Goal: Communication & Community: Answer question/provide support

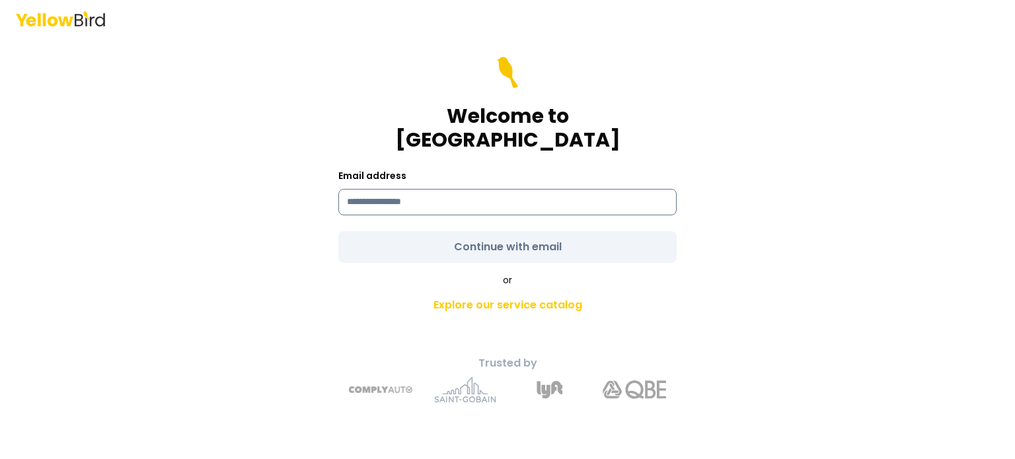
click at [421, 189] on input at bounding box center [507, 202] width 338 height 26
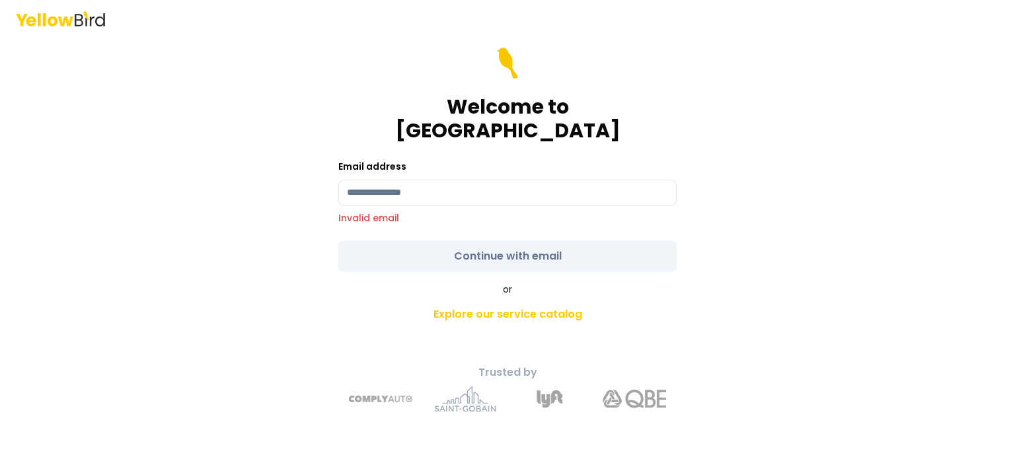
type input "**********"
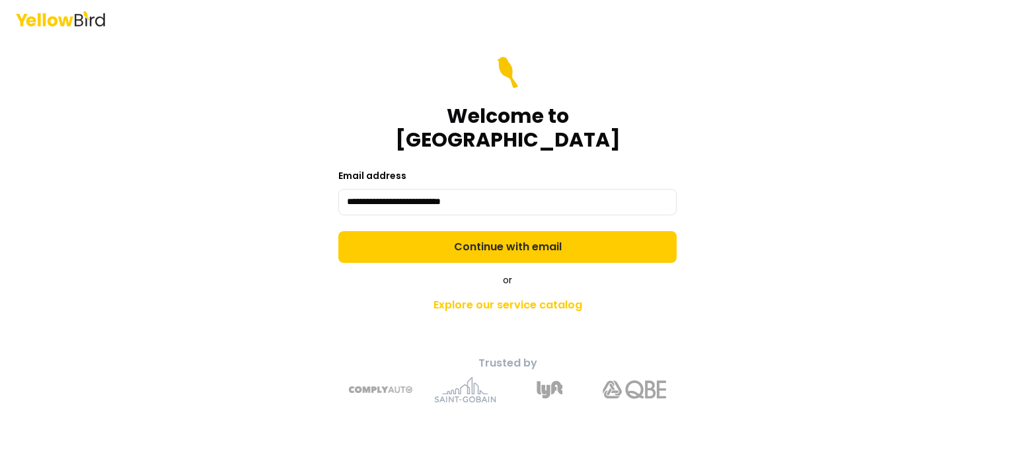
click at [518, 240] on form "**********" at bounding box center [507, 160] width 338 height 206
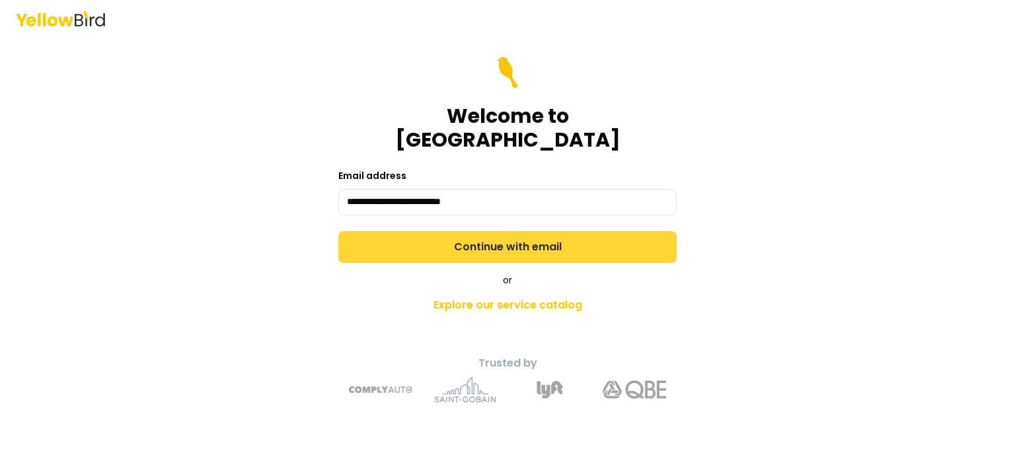
click at [510, 242] on button "Continue with email" at bounding box center [507, 247] width 338 height 32
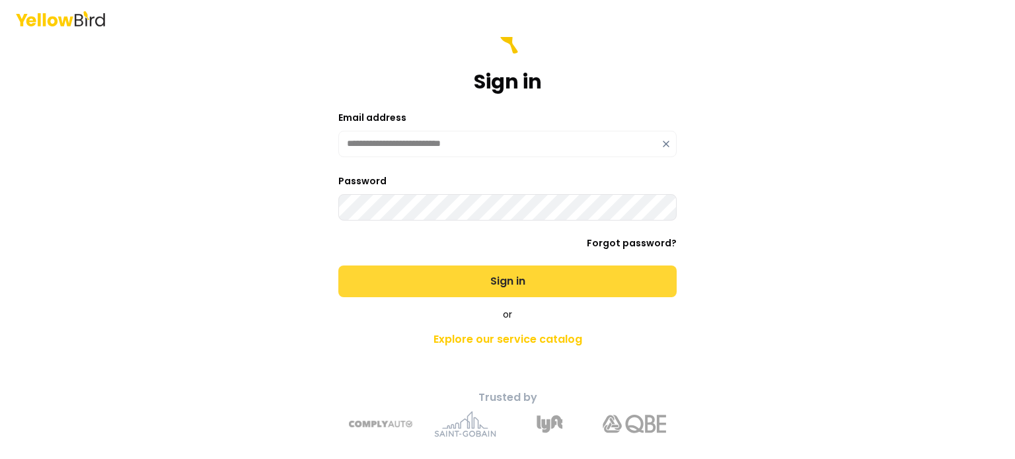
click at [455, 273] on button "Sign in" at bounding box center [507, 282] width 338 height 32
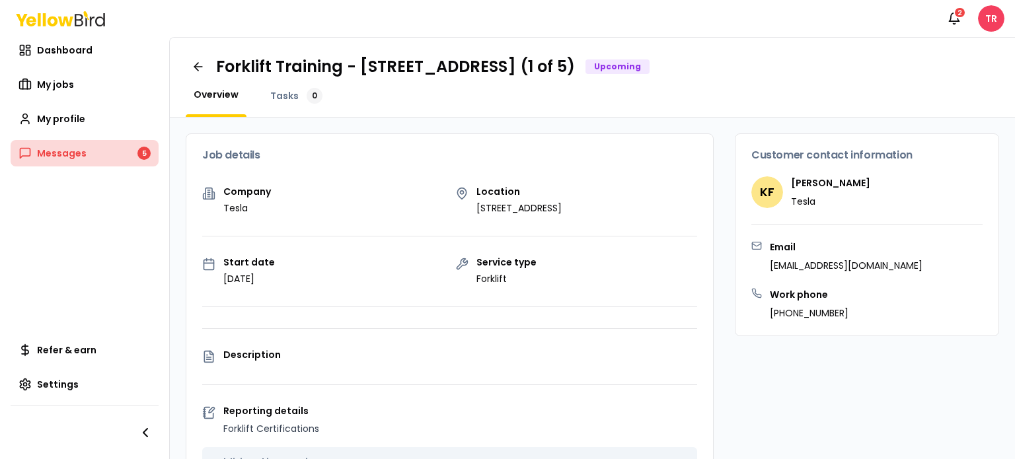
click at [131, 151] on link "Messages 5" at bounding box center [85, 153] width 148 height 26
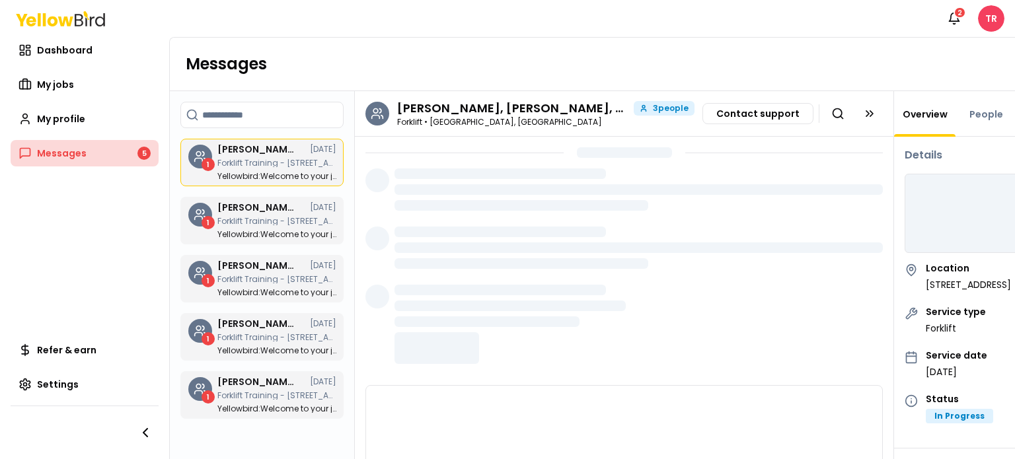
scroll to position [5, 0]
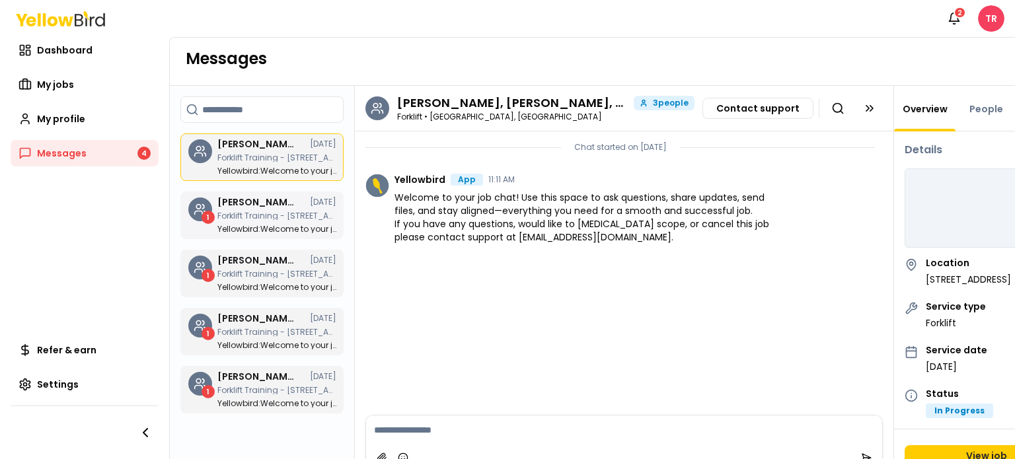
click at [299, 216] on p "Forklift Training - [STREET_ADDRESS] (2 of 5)" at bounding box center [276, 216] width 119 height 8
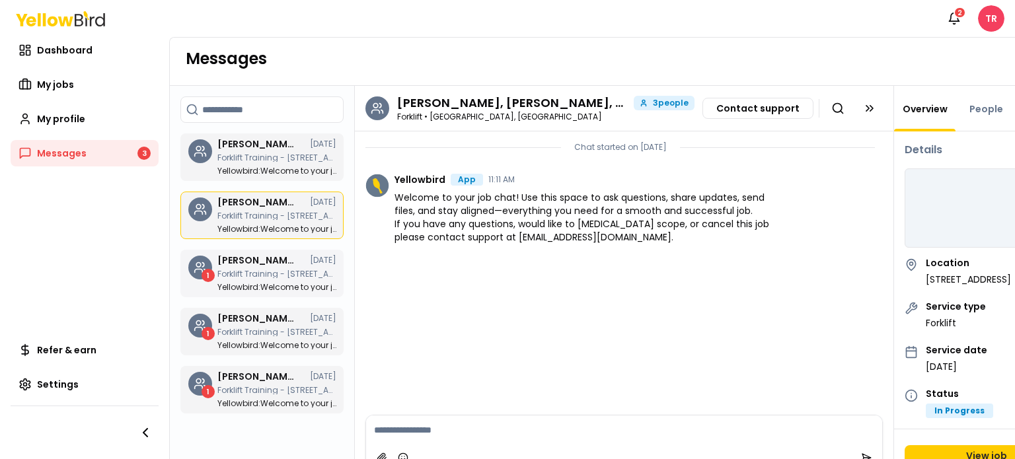
click at [314, 264] on time "[DATE]" at bounding box center [323, 260] width 26 height 8
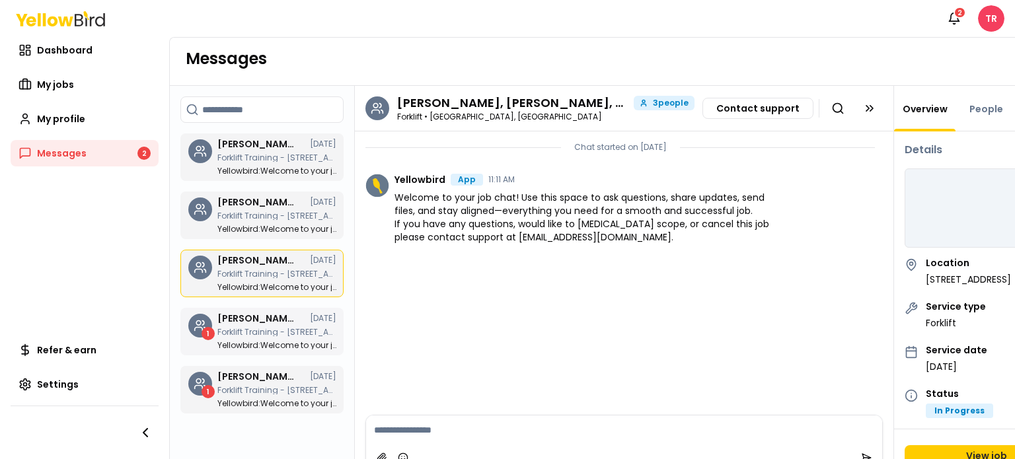
click at [299, 311] on link "1 [PERSON_NAME], [PERSON_NAME], [PERSON_NAME] [DATE] Forklift Training - [STREE…" at bounding box center [261, 332] width 163 height 48
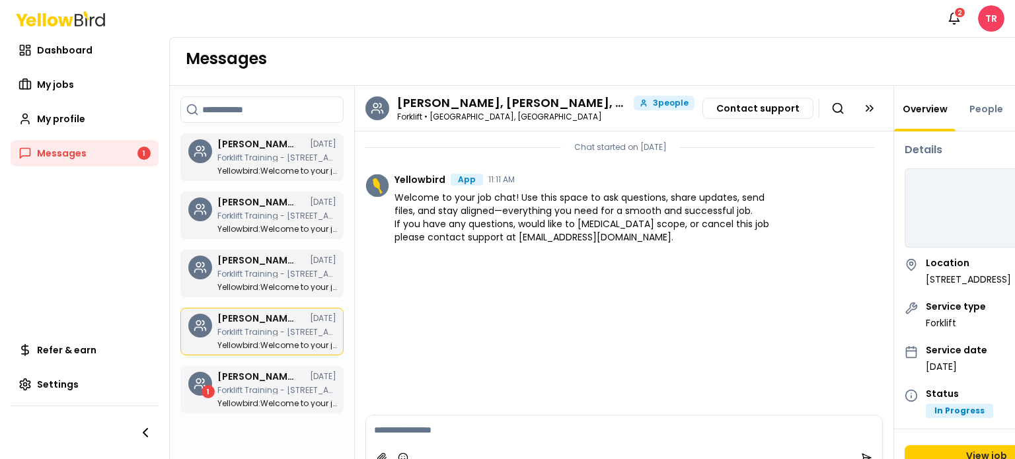
click at [287, 383] on div "[PERSON_NAME], [PERSON_NAME], [PERSON_NAME] [DATE] Forklift Training - [STREET_…" at bounding box center [276, 390] width 119 height 36
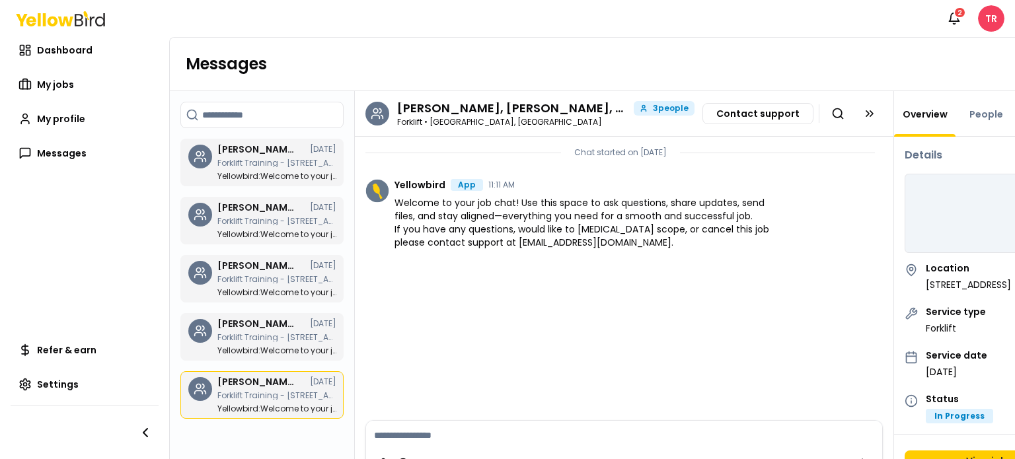
click at [647, 106] on icon at bounding box center [643, 108] width 8 height 8
